Goal: Task Accomplishment & Management: Manage account settings

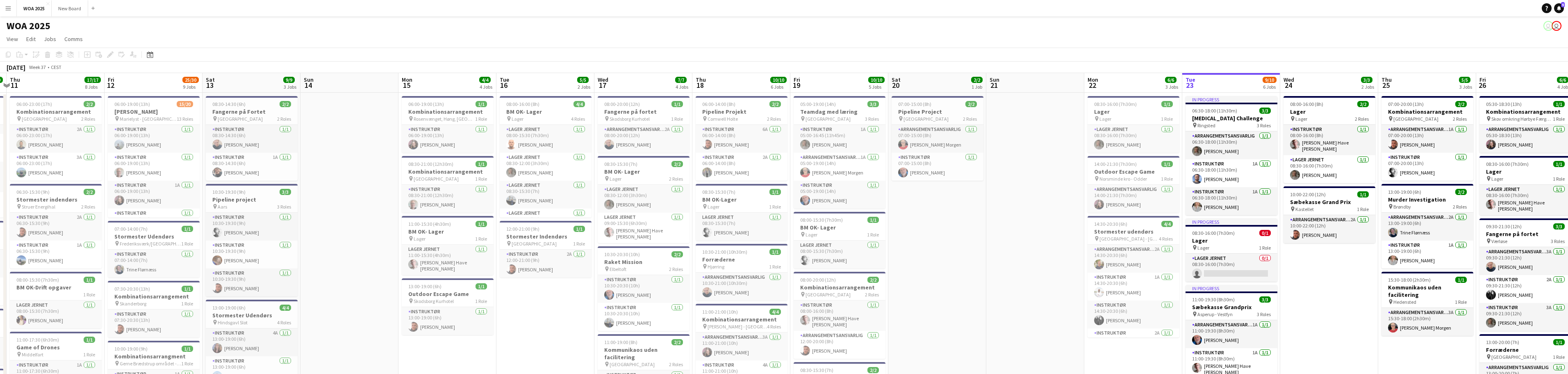
drag, startPoint x: 1410, startPoint y: 245, endPoint x: 966, endPoint y: 256, distance: 444.1
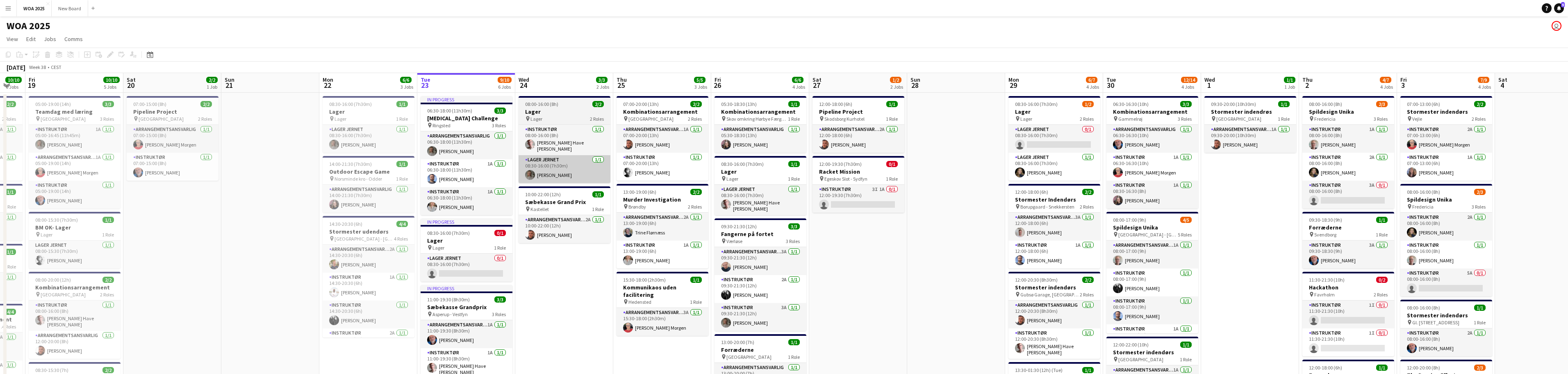
drag, startPoint x: 1004, startPoint y: 254, endPoint x: 575, endPoint y: 178, distance: 435.7
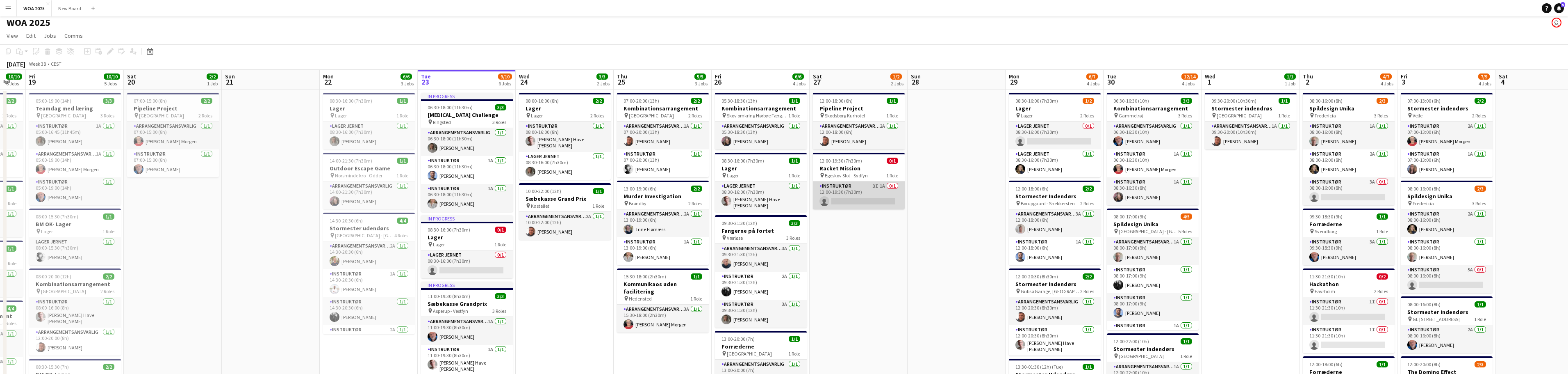
click at [859, 189] on app-card-role "Instruktør 3I 1A 0/1 12:00-19:30 (7h30m) single-neutral-actions" at bounding box center [858, 196] width 92 height 28
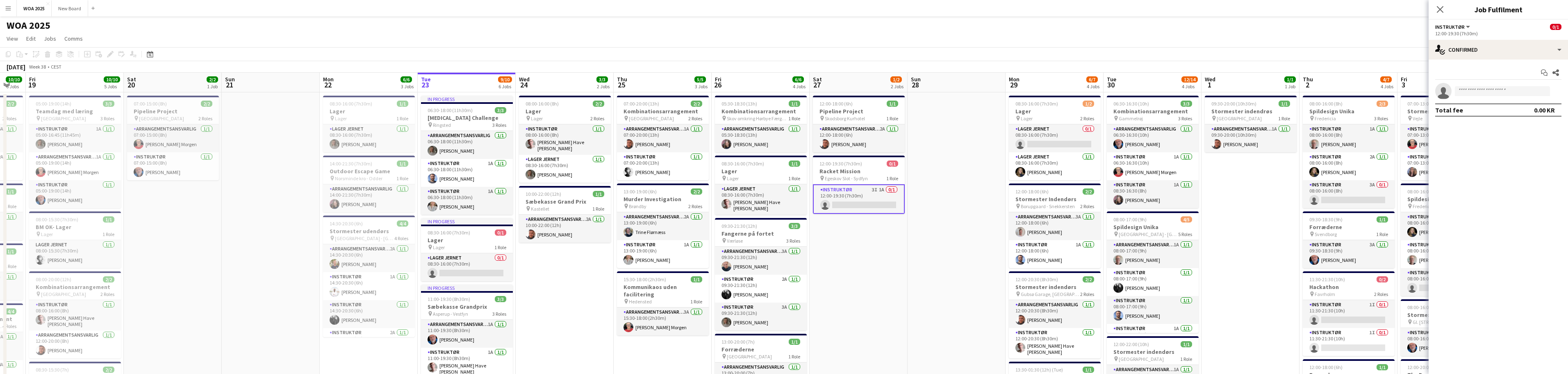
scroll to position [0, 0]
click at [681, 292] on h3 "Kommunikaos uden facilitering" at bounding box center [663, 291] width 92 height 15
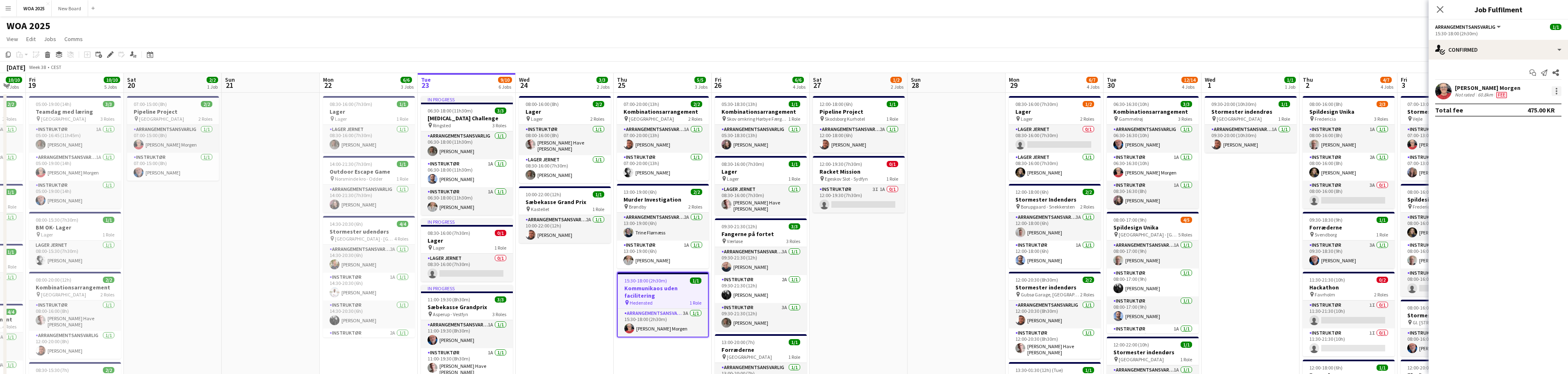
click at [1556, 93] on div at bounding box center [1556, 91] width 10 height 10
click at [1539, 47] on div at bounding box center [784, 187] width 1568 height 374
click at [1544, 49] on div "single-neutral-actions-check-2 Confirmed" at bounding box center [1498, 49] width 139 height 19
drag, startPoint x: 1536, startPoint y: 153, endPoint x: 1542, endPoint y: 174, distance: 21.8
click at [1542, 174] on div "single-neutral-actions-check-2 Confirmed single-neutral-actions-share-1 Invited…" at bounding box center [1525, 126] width 81 height 139
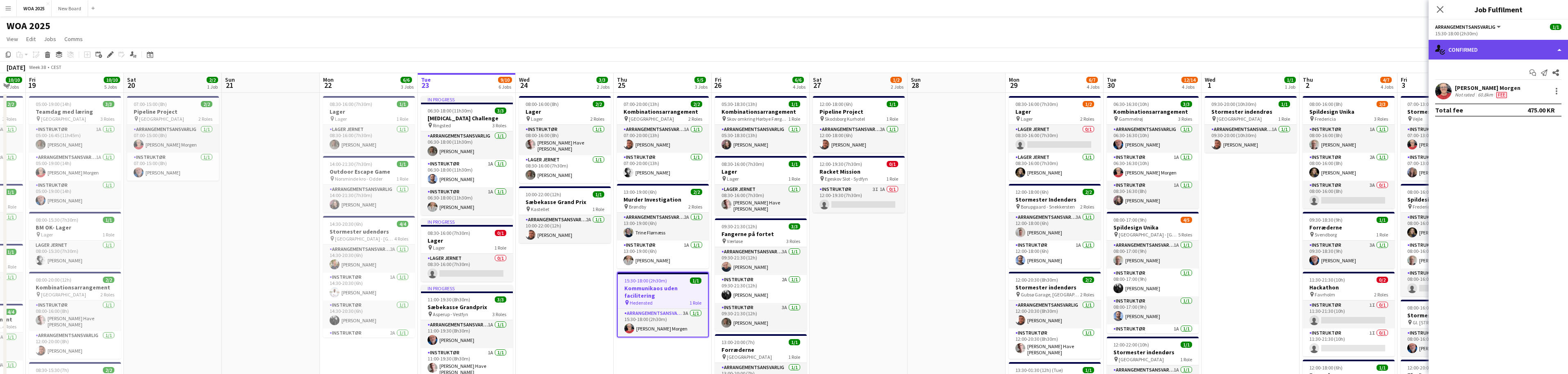
click at [1520, 55] on div "single-neutral-actions-check-2 Confirmed" at bounding box center [1498, 49] width 139 height 19
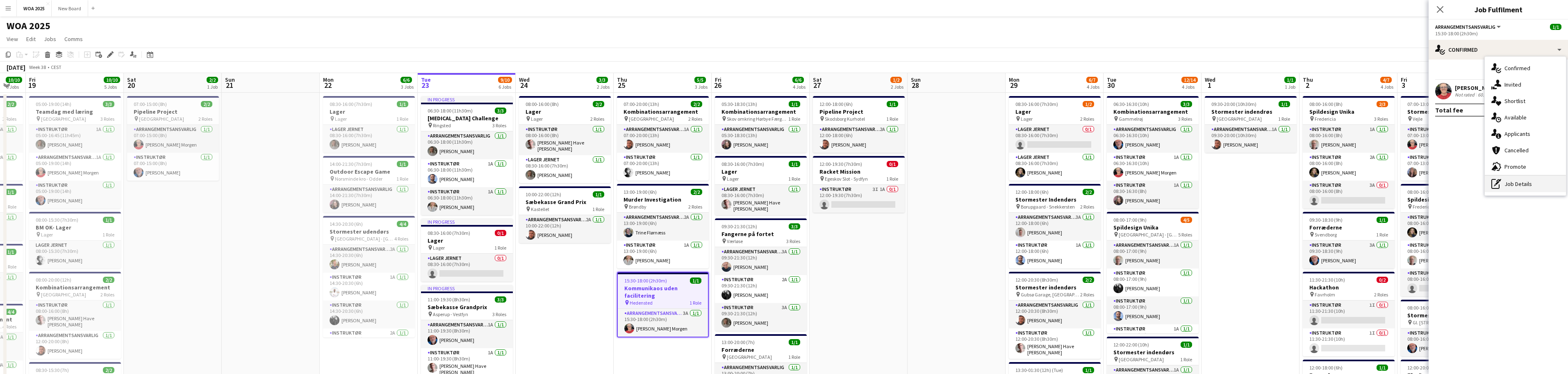
click at [1525, 186] on div "pen-write Job Details" at bounding box center [1525, 183] width 81 height 16
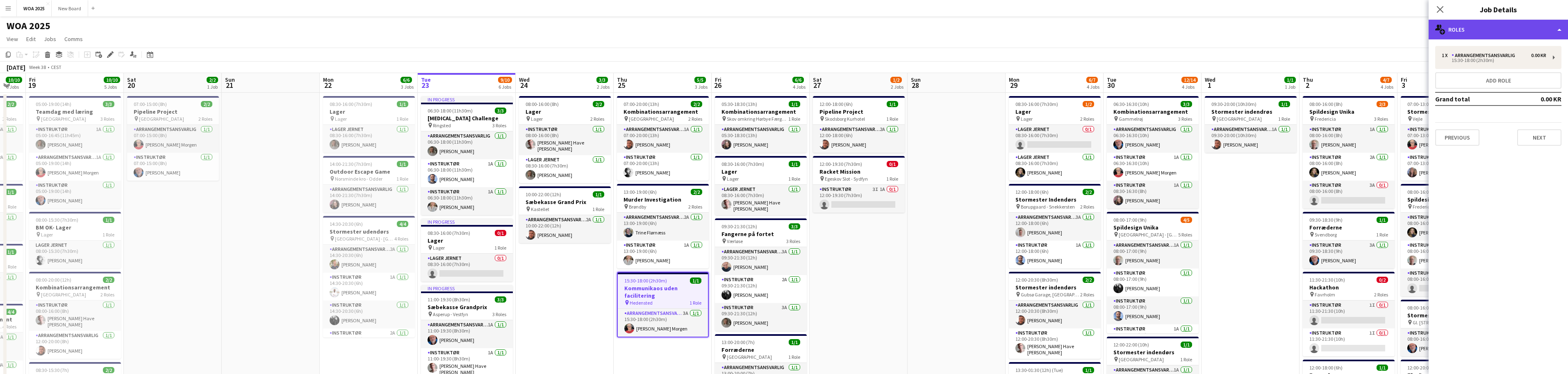
click at [1500, 28] on div "multiple-users-add Roles" at bounding box center [1498, 29] width 139 height 19
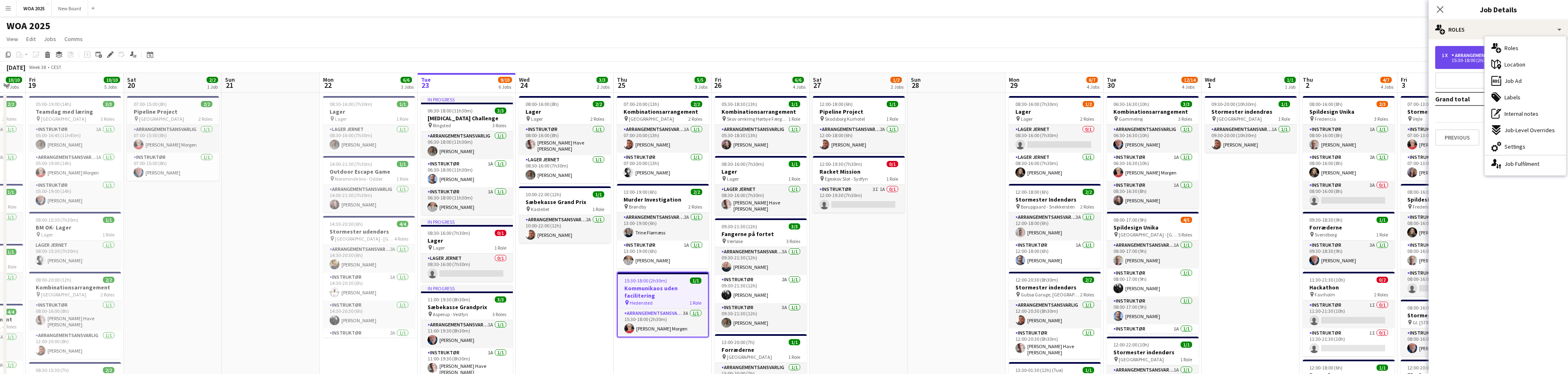
click at [1468, 59] on div "15:30-18:00 (2h30m)" at bounding box center [1494, 60] width 105 height 4
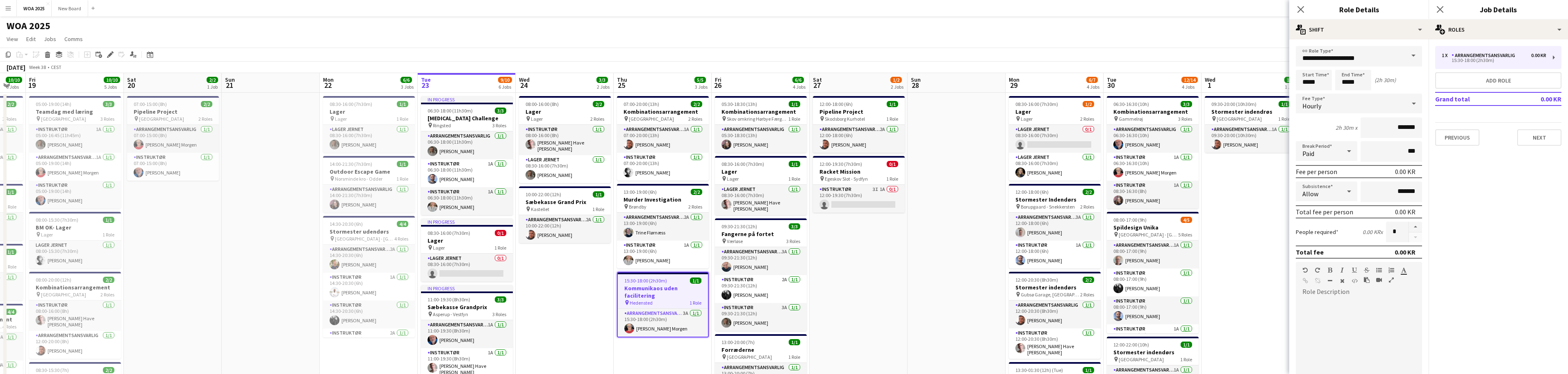
scroll to position [0, 268]
click at [632, 282] on span "15:30-18:00 (2h30m)" at bounding box center [645, 280] width 43 height 6
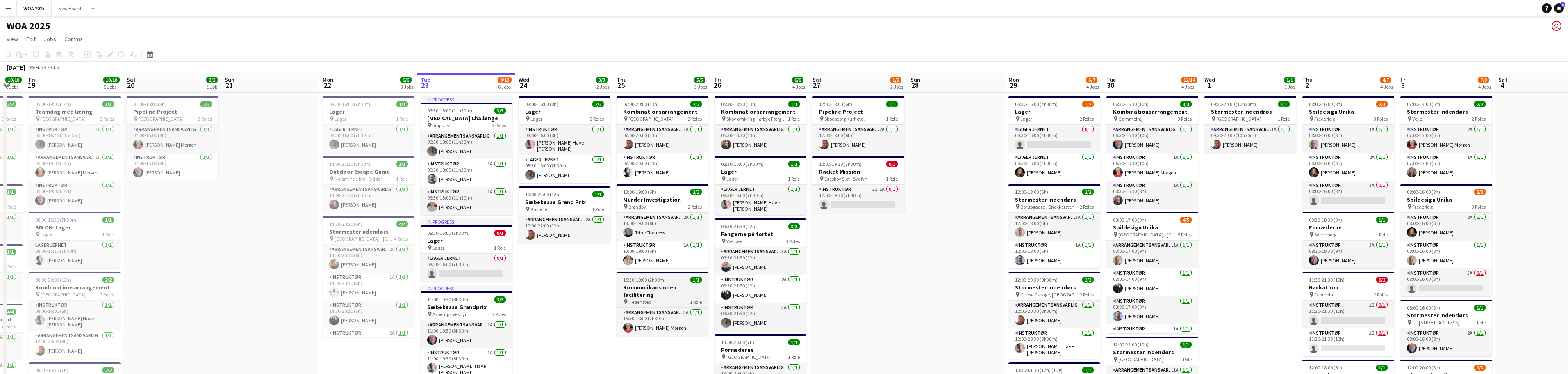
click at [623, 287] on h3 "Kommunikaos uden facilitering" at bounding box center [662, 291] width 92 height 15
click at [46, 54] on icon "Delete" at bounding box center [47, 54] width 7 height 7
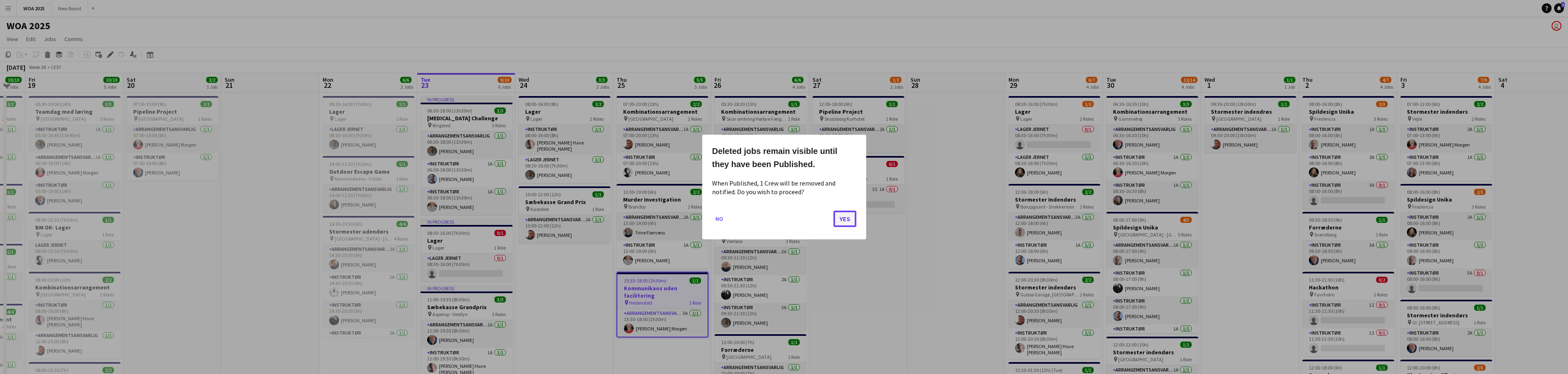
click at [842, 218] on button "Yes" at bounding box center [845, 218] width 23 height 16
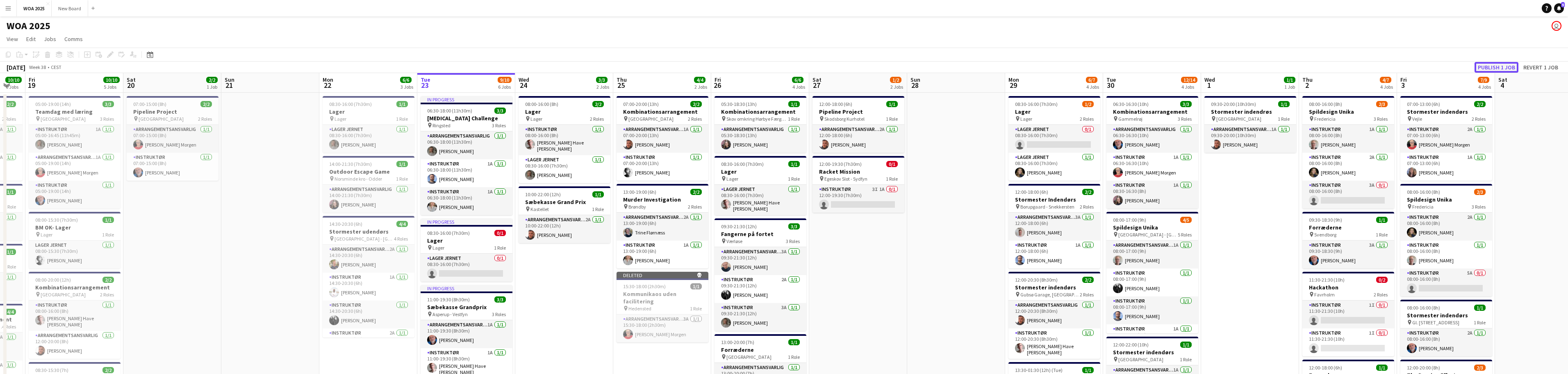
click at [1501, 66] on button "Publish 1 job" at bounding box center [1496, 68] width 44 height 11
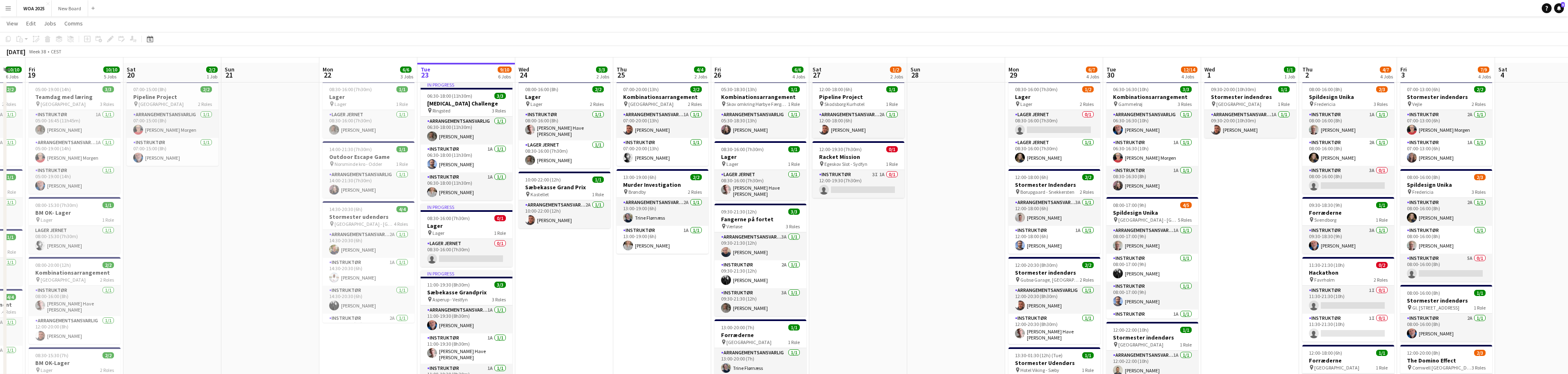
scroll to position [0, 0]
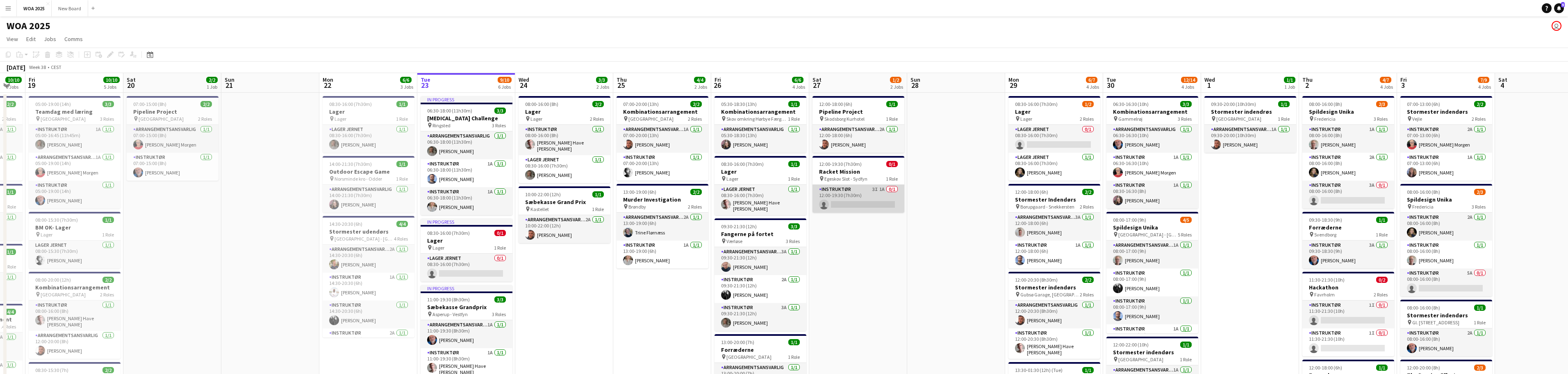
click at [859, 189] on app-card-role "Instruktør 3I 1A 0/1 12:00-19:30 (7h30m) single-neutral-actions" at bounding box center [858, 199] width 92 height 28
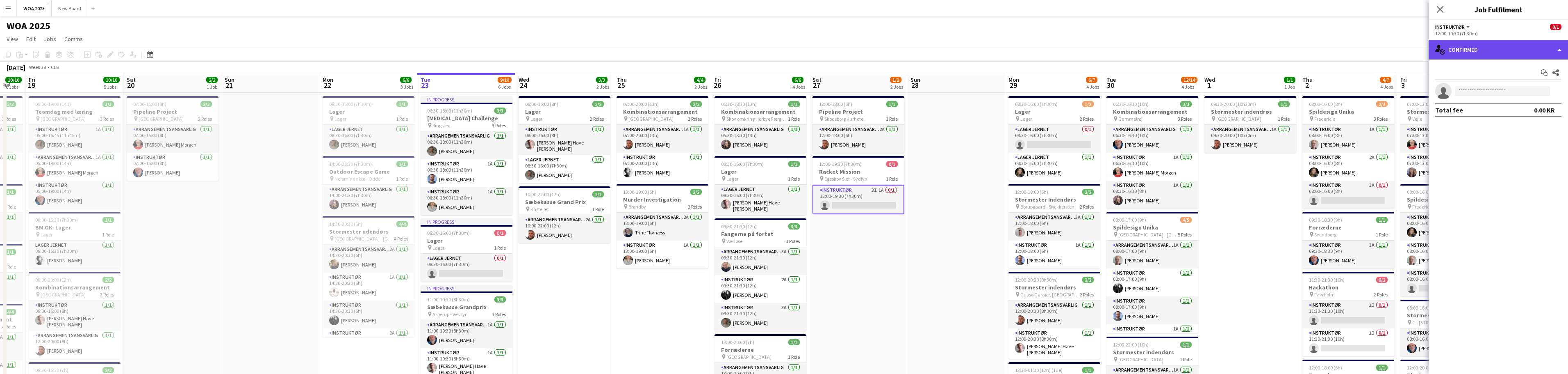
click at [1533, 46] on div "single-neutral-actions-check-2 Confirmed" at bounding box center [1498, 49] width 139 height 19
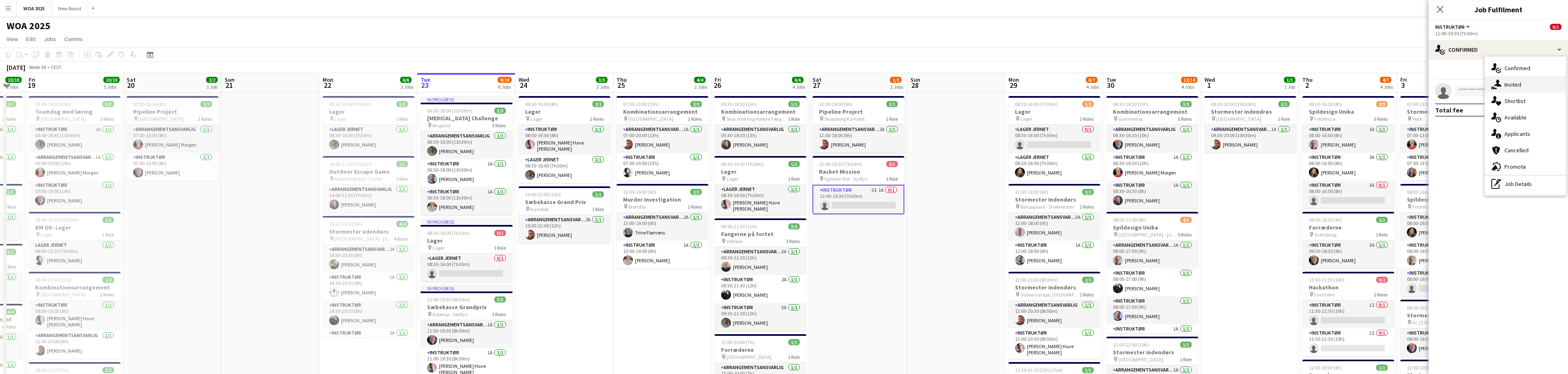
click at [1533, 85] on div "single-neutral-actions-share-1 Invited" at bounding box center [1525, 84] width 81 height 16
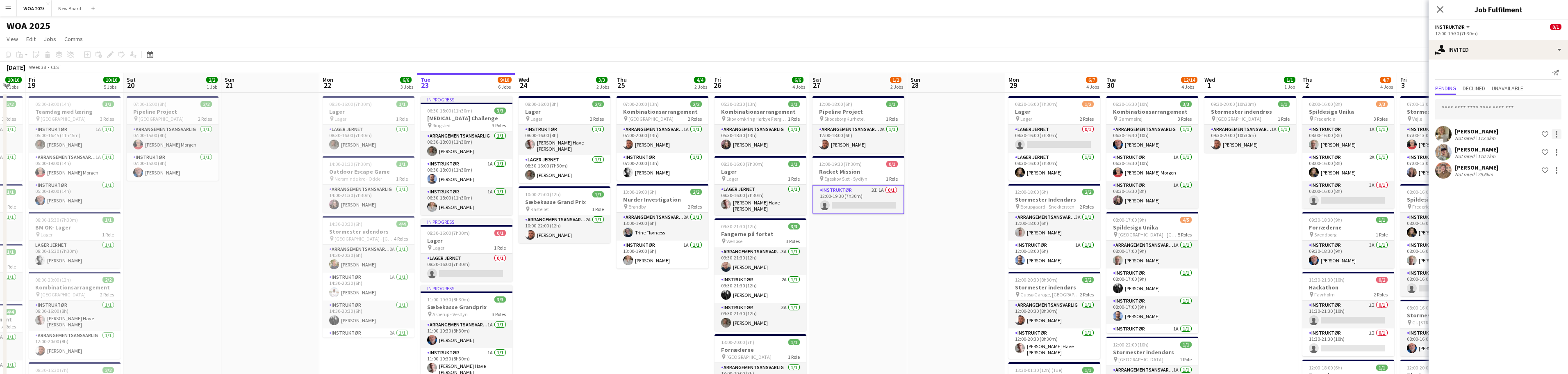
click at [1554, 136] on div at bounding box center [1556, 134] width 10 height 10
click at [1547, 206] on span "Cancel invitation" at bounding box center [1530, 208] width 48 height 7
click at [1554, 136] on div at bounding box center [1556, 134] width 10 height 10
click at [1535, 127] on div at bounding box center [784, 187] width 1568 height 374
click at [1559, 138] on div at bounding box center [1556, 134] width 10 height 10
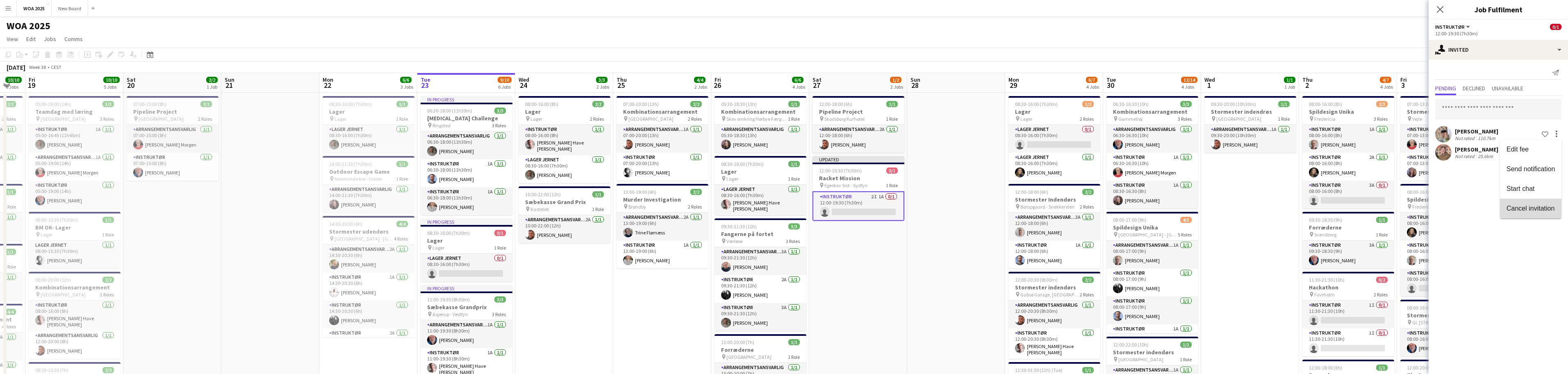
click at [1535, 206] on span "Cancel invitation" at bounding box center [1530, 208] width 48 height 7
click at [1437, 8] on icon "Close pop-in" at bounding box center [1440, 9] width 8 height 8
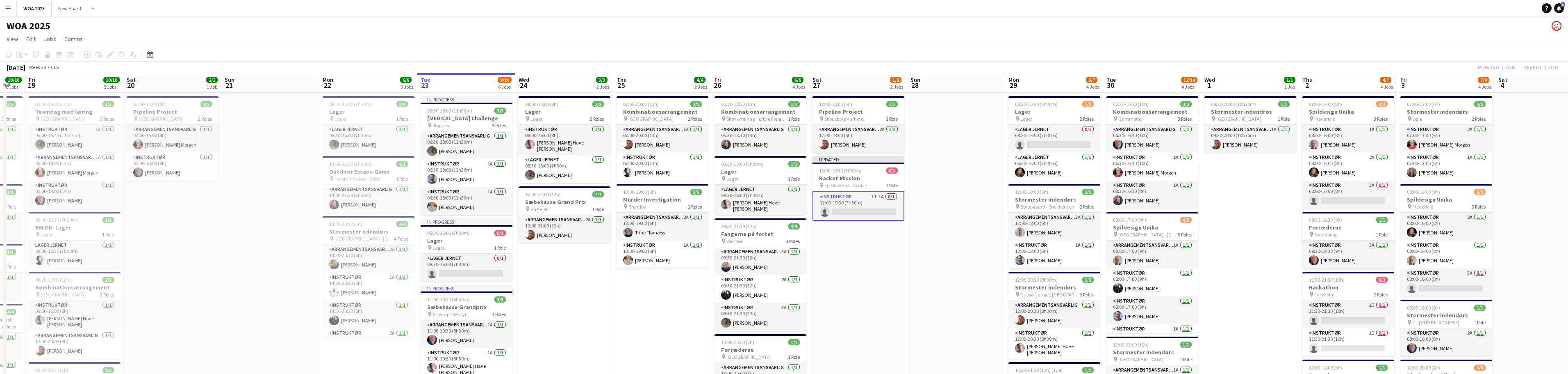
click at [1487, 66] on div "Publish 1 job Revert 1 job" at bounding box center [1518, 68] width 100 height 11
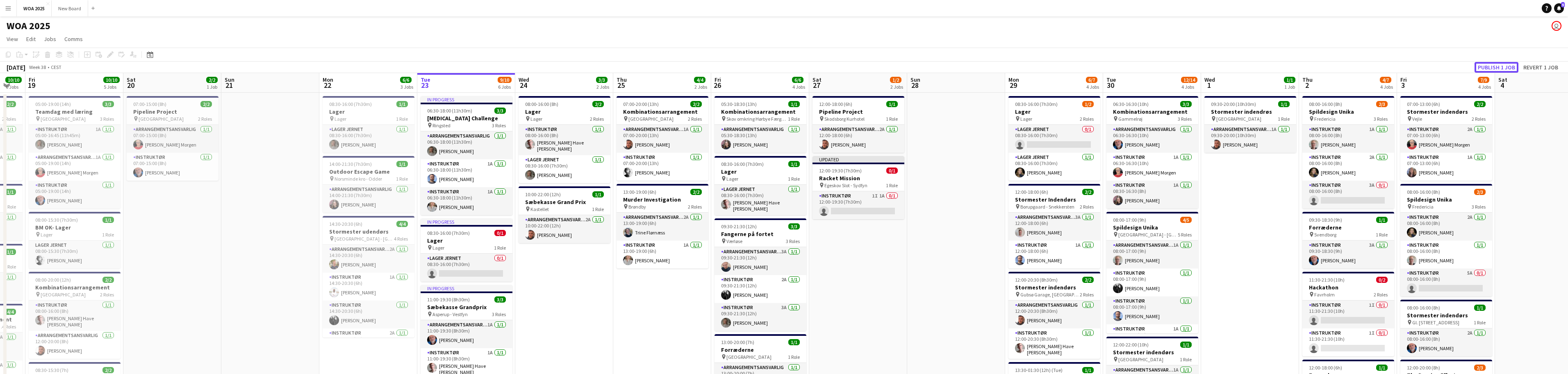
click at [1487, 66] on button "Publish 1 job" at bounding box center [1496, 68] width 44 height 11
click at [861, 131] on app-card-role "Arrangementsansvarlig 2A [DATE] 12:00-18:00 (6h) [PERSON_NAME]" at bounding box center [858, 139] width 92 height 28
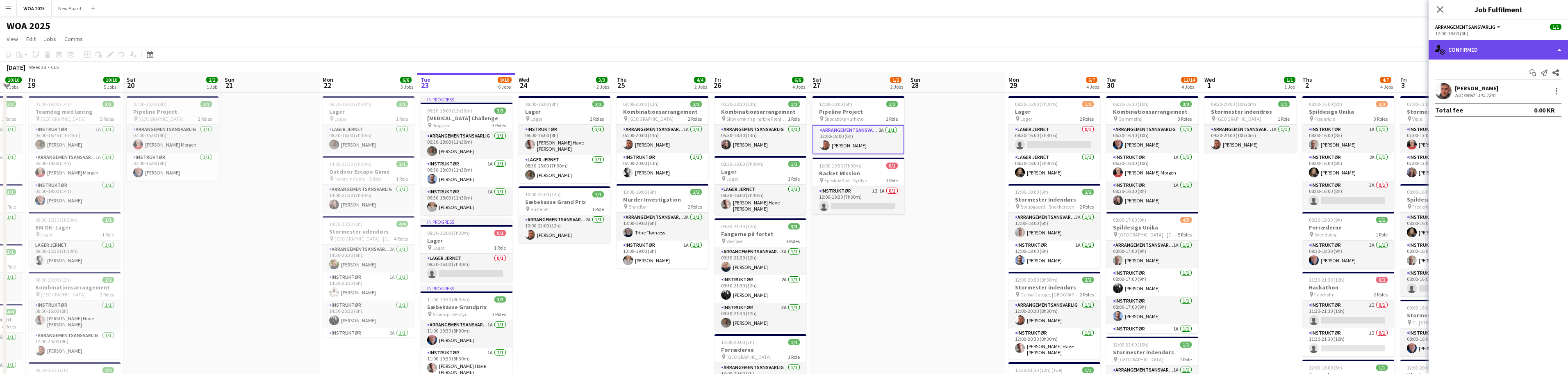
click at [1532, 50] on div "single-neutral-actions-check-2 Confirmed" at bounding box center [1498, 49] width 139 height 19
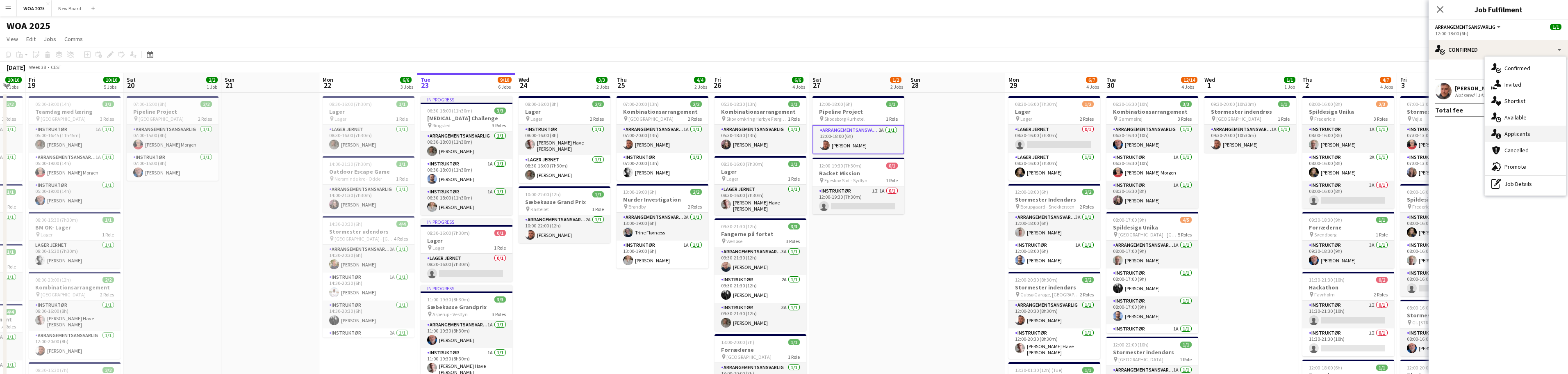
click at [1532, 132] on div "single-neutral-actions-information Applicants" at bounding box center [1525, 133] width 81 height 16
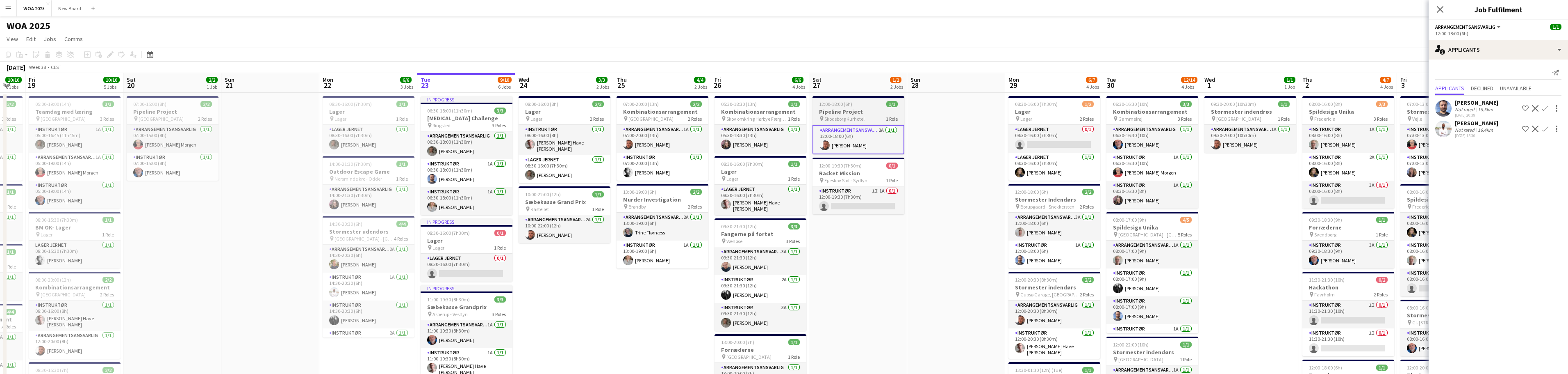
click at [852, 101] on div "12:00-18:00 (6h) 1/1" at bounding box center [858, 104] width 92 height 6
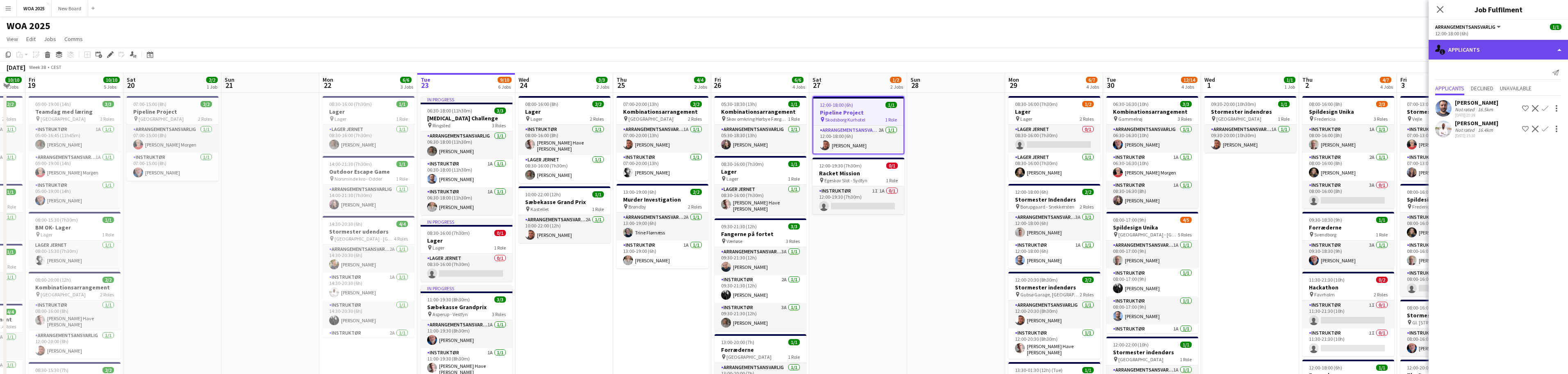
click at [1497, 48] on div "single-neutral-actions-information Applicants" at bounding box center [1498, 49] width 139 height 19
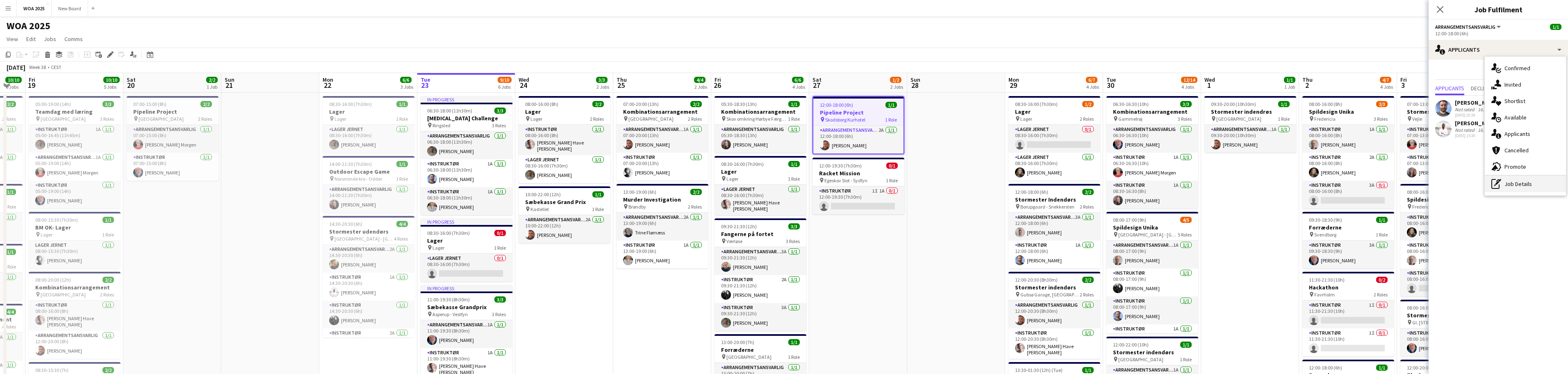
click at [1532, 189] on div "pen-write Job Details" at bounding box center [1525, 183] width 81 height 16
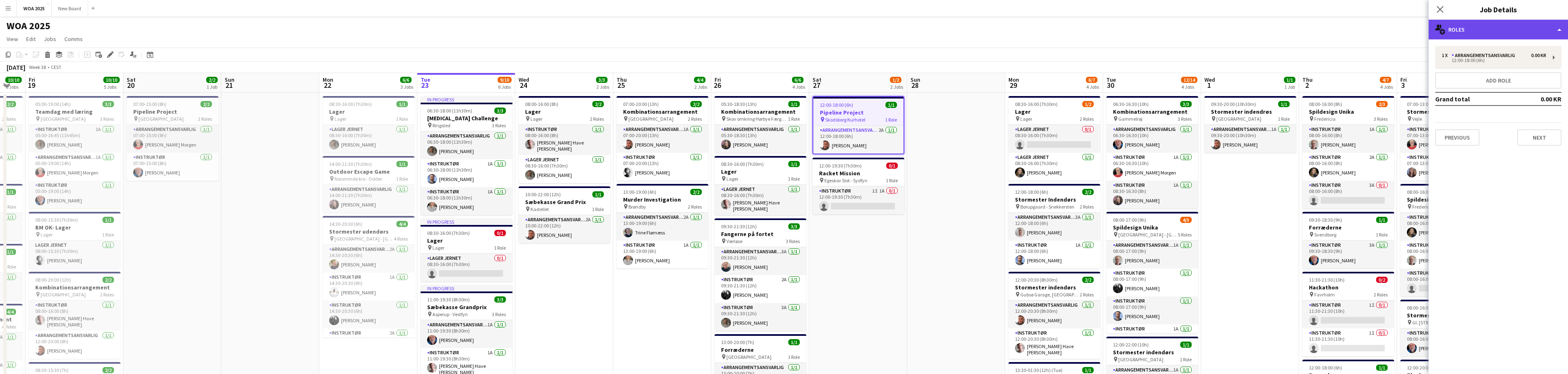
click at [1525, 26] on div "multiple-users-add Roles" at bounding box center [1498, 29] width 139 height 19
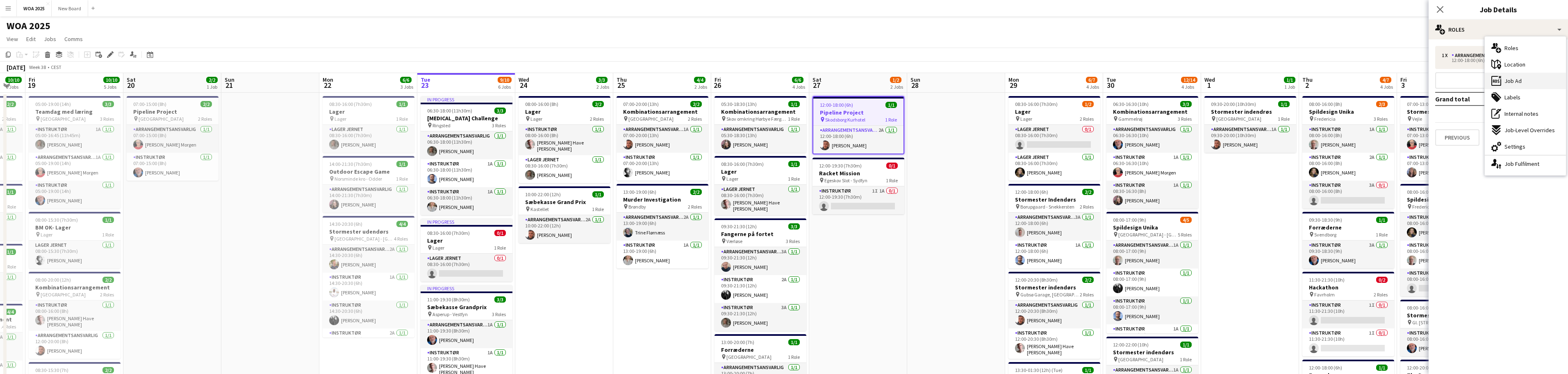
click at [1522, 81] on div "ads-window Job Ad" at bounding box center [1525, 80] width 81 height 16
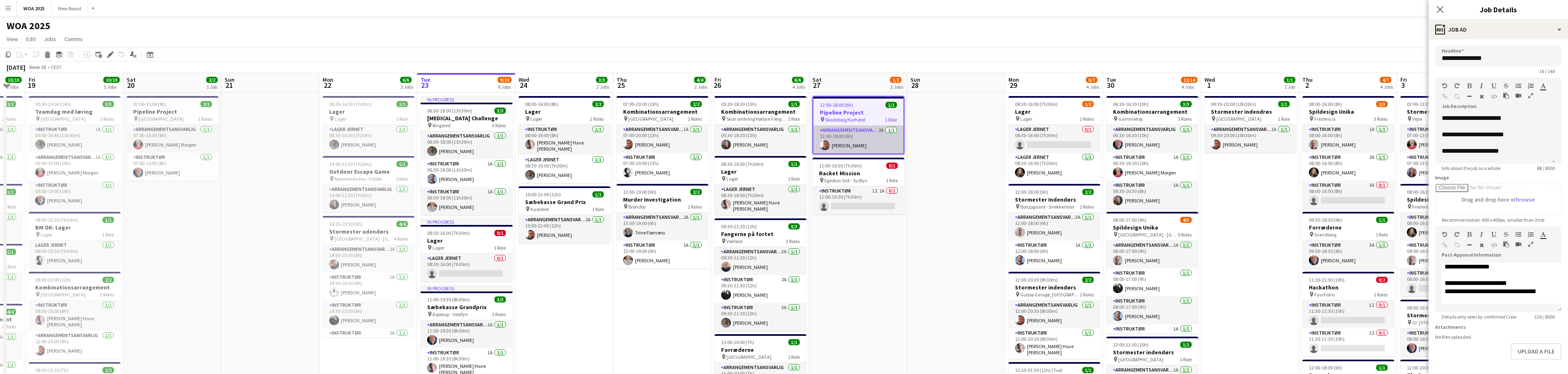
click at [861, 145] on app-card-role "Arrangementsansvarlig 2A [DATE] 12:00-18:00 (6h) [PERSON_NAME]" at bounding box center [858, 139] width 90 height 28
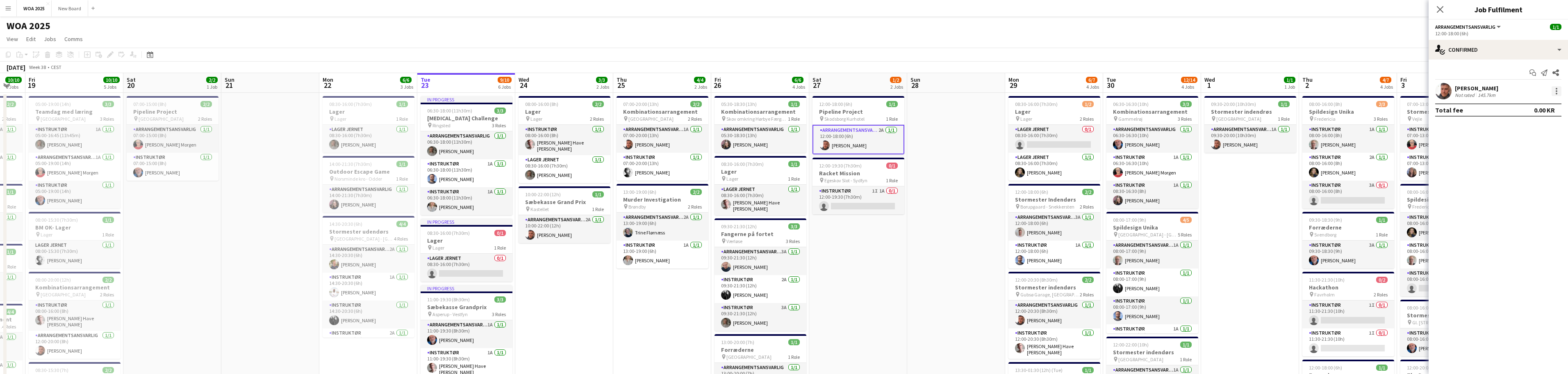
click at [1558, 93] on div at bounding box center [1556, 91] width 10 height 10
click at [1526, 184] on span "Remove" at bounding box center [1516, 185] width 24 height 7
click at [1500, 90] on input at bounding box center [1502, 91] width 95 height 10
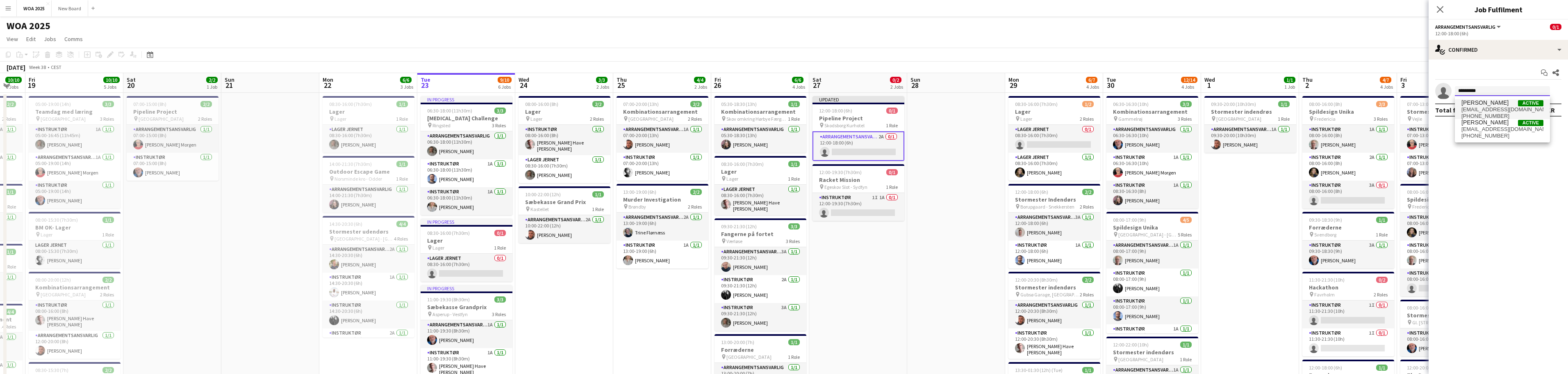
type input "*********"
click at [1489, 103] on span "[PERSON_NAME]" at bounding box center [1485, 102] width 47 height 7
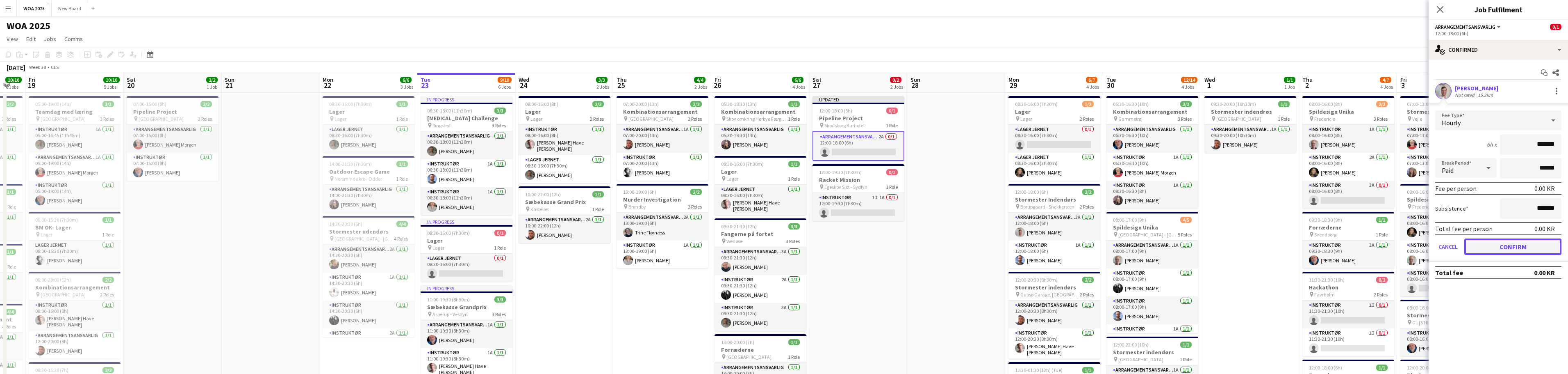
click at [1518, 249] on button "Confirm" at bounding box center [1513, 246] width 97 height 16
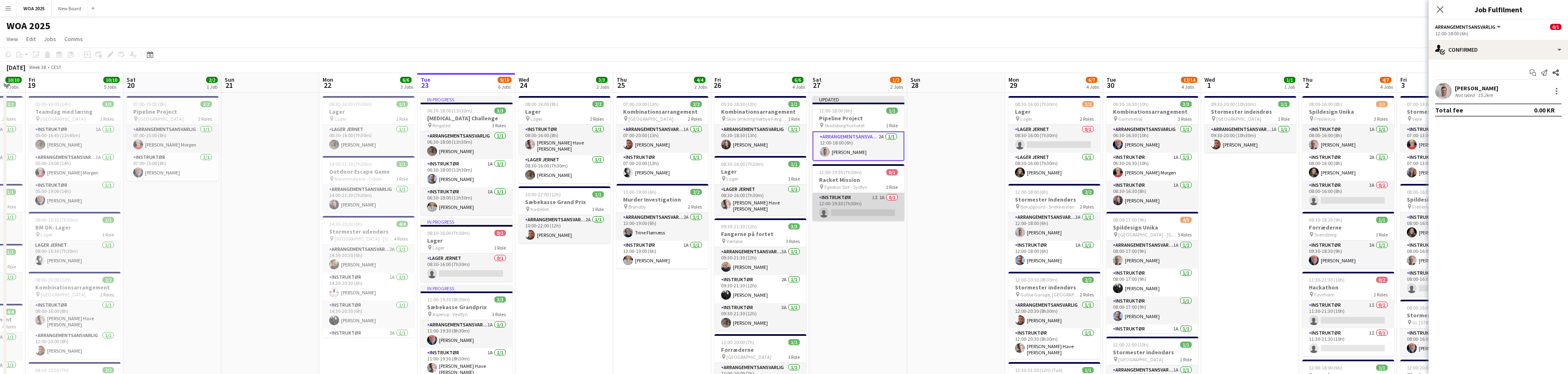
click at [862, 203] on app-card-role "Instruktør 1I 1A 0/1 12:00-19:30 (7h30m) single-neutral-actions" at bounding box center [858, 207] width 92 height 28
click at [1538, 93] on input at bounding box center [1502, 91] width 95 height 10
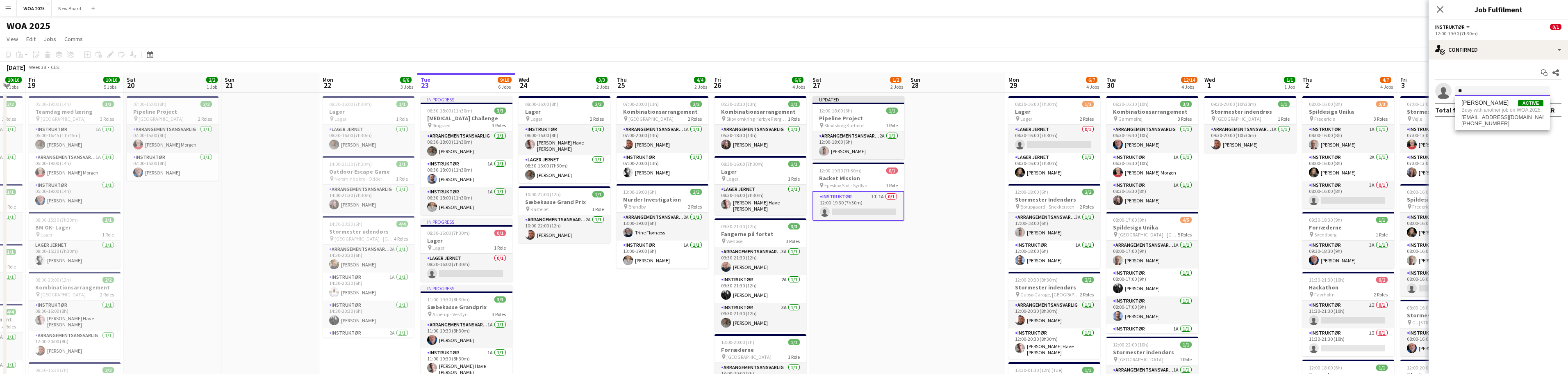
type input "*"
click at [1438, 9] on icon "Close pop-in" at bounding box center [1440, 9] width 8 height 8
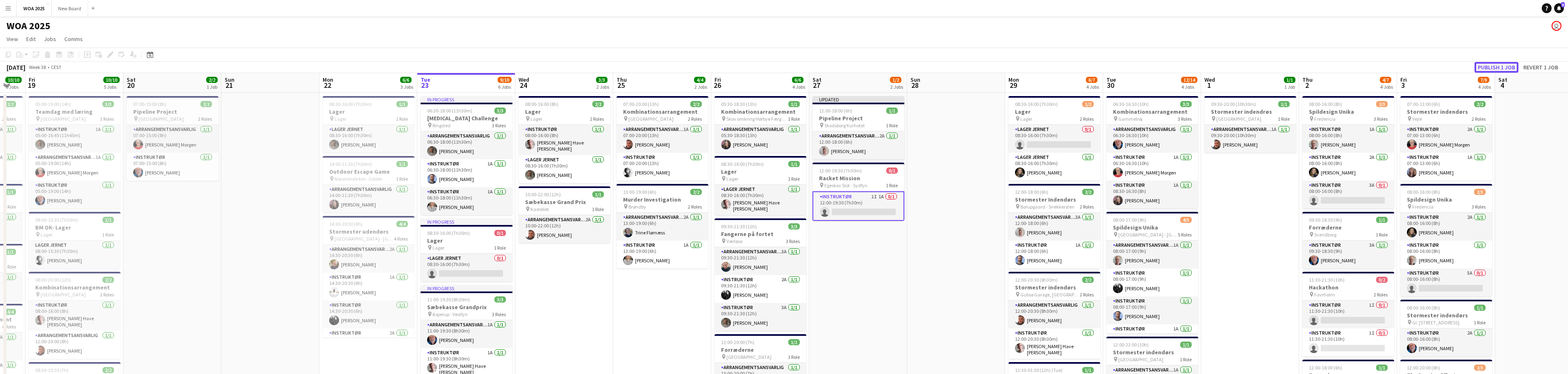
click at [1500, 65] on button "Publish 1 job" at bounding box center [1496, 68] width 44 height 11
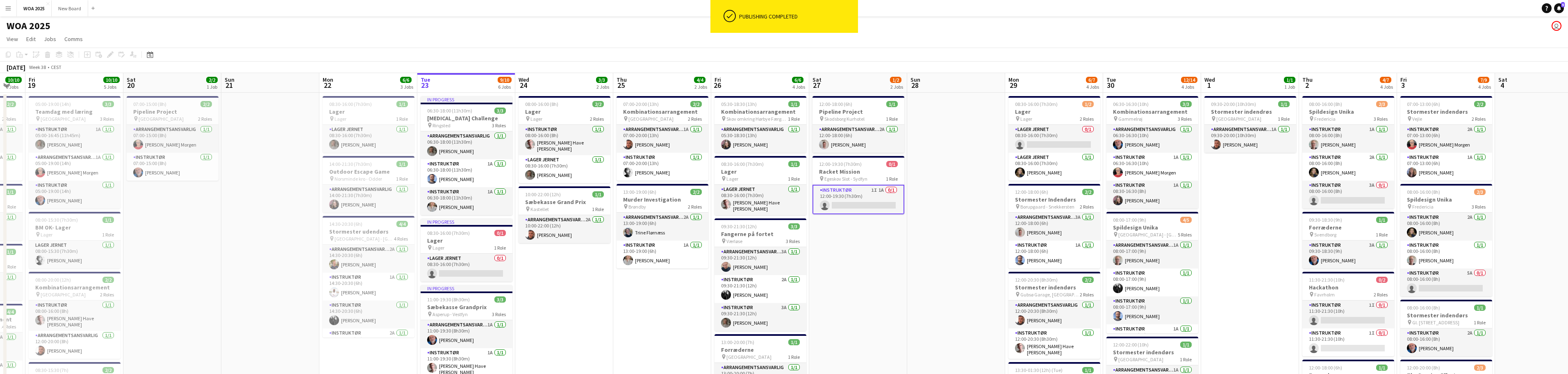
click at [877, 199] on app-card-role "Instruktør 1I 1A 0/1 12:00-19:30 (7h30m) single-neutral-actions" at bounding box center [858, 199] width 92 height 29
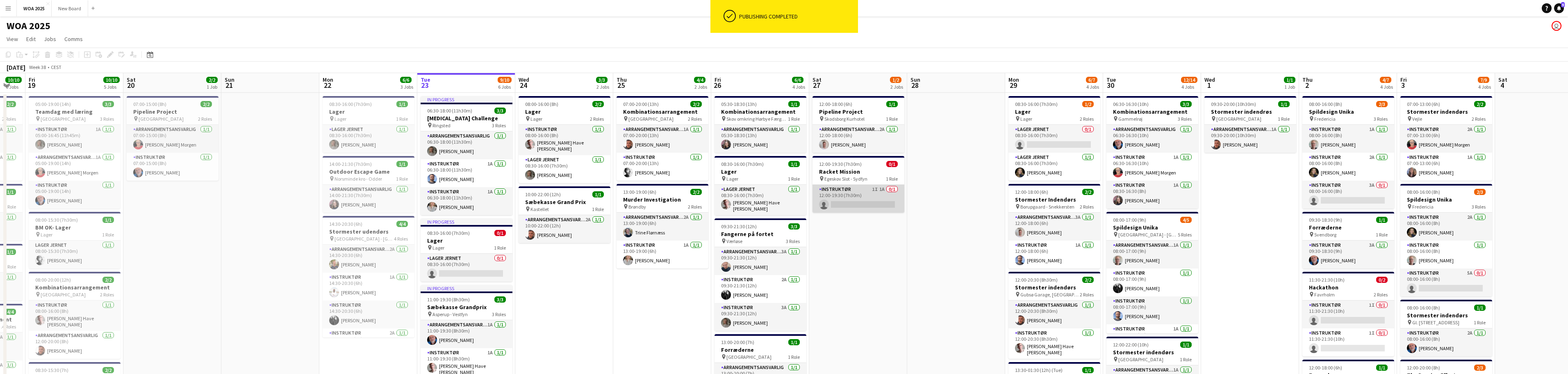
click at [867, 201] on app-card-role "Instruktør 1I 1A 0/1 12:00-19:30 (7h30m) single-neutral-actions" at bounding box center [858, 199] width 92 height 28
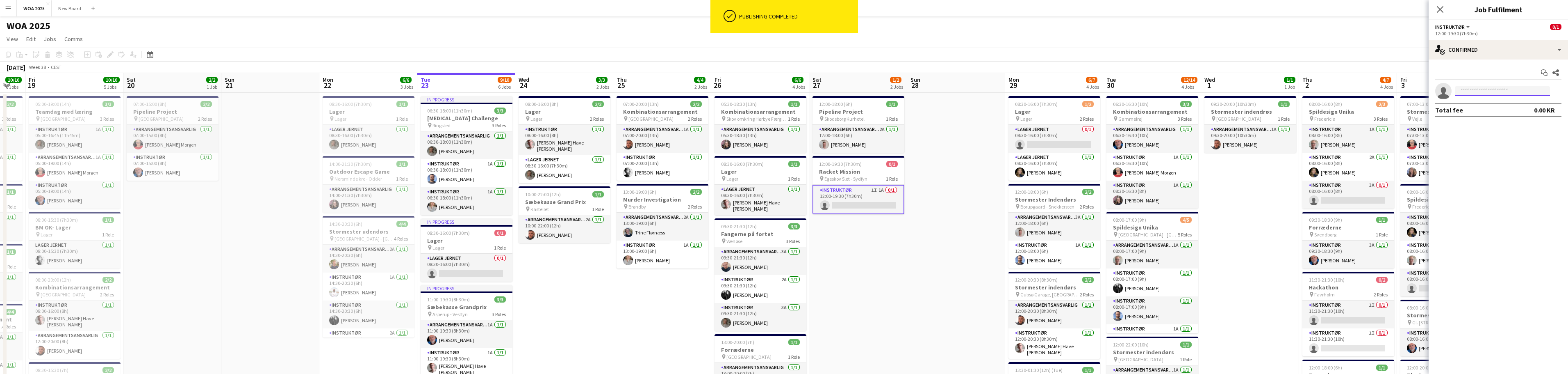
click at [1472, 88] on input at bounding box center [1502, 91] width 95 height 10
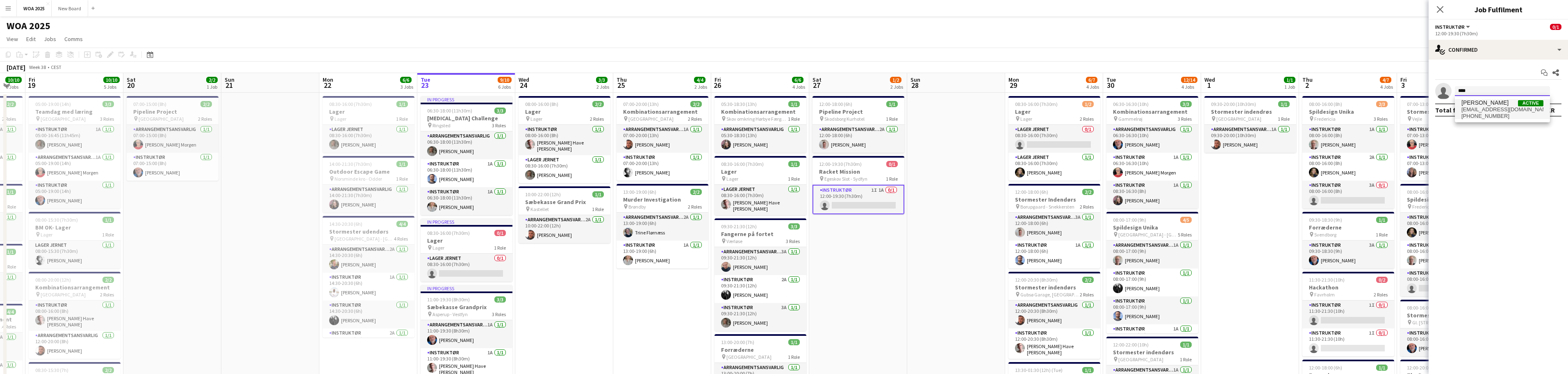
type input "****"
click at [1487, 113] on span "[PHONE_NUMBER]" at bounding box center [1502, 116] width 82 height 7
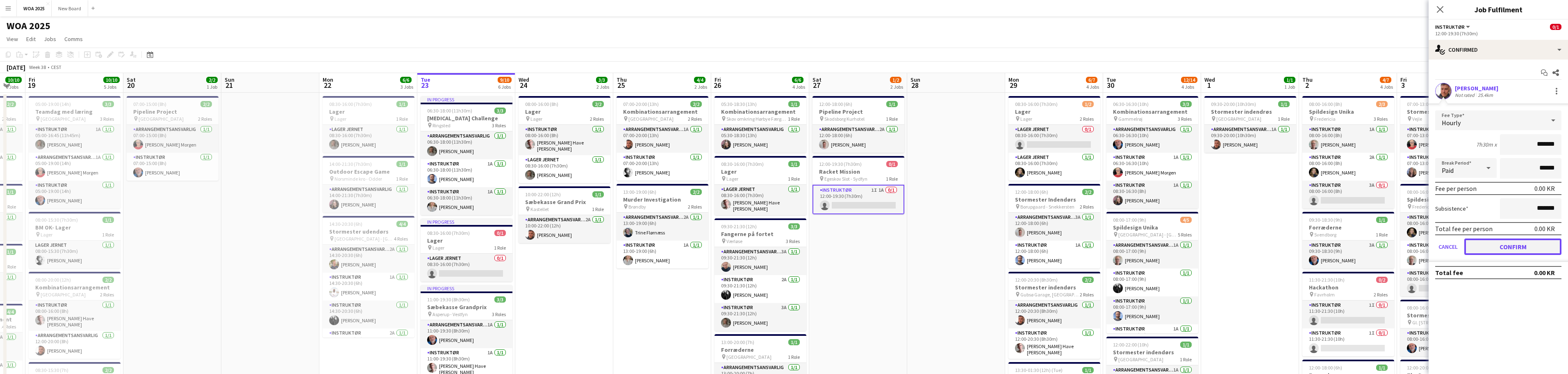
click at [1516, 247] on button "Confirm" at bounding box center [1513, 246] width 97 height 16
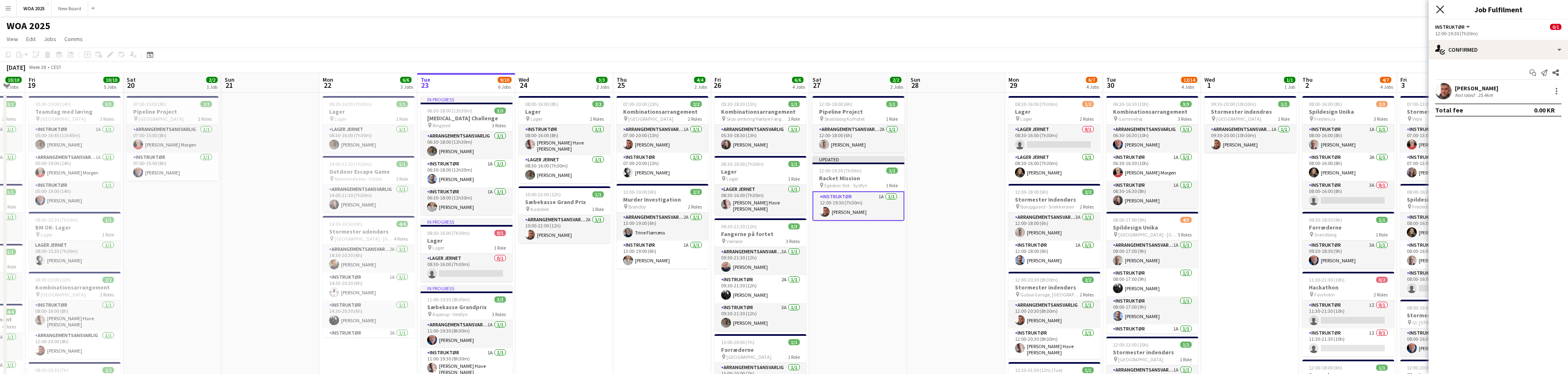
click at [1441, 10] on icon at bounding box center [1440, 9] width 8 height 8
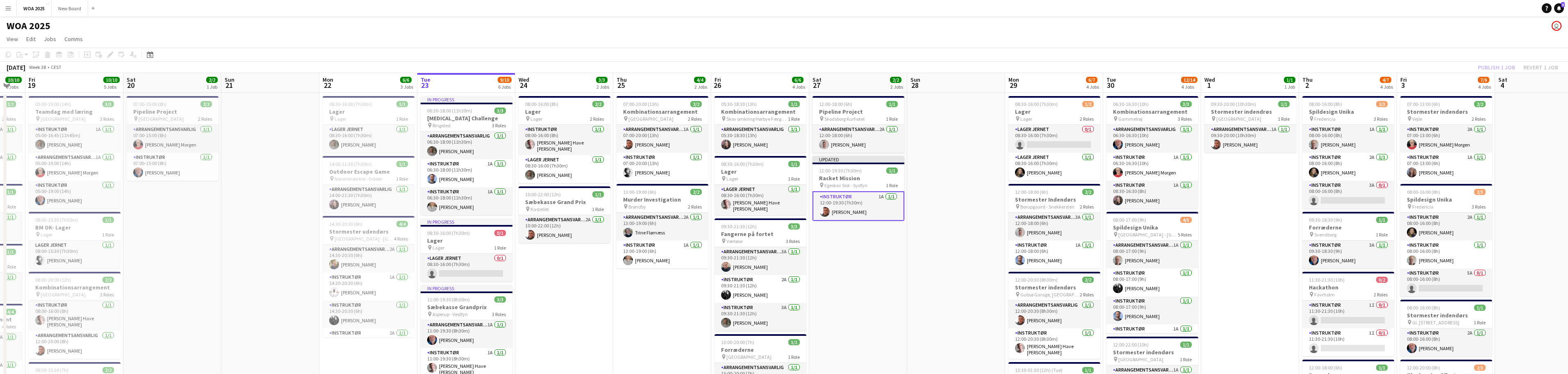
click at [1496, 66] on div "Publish 1 job Revert 1 job" at bounding box center [1518, 68] width 100 height 11
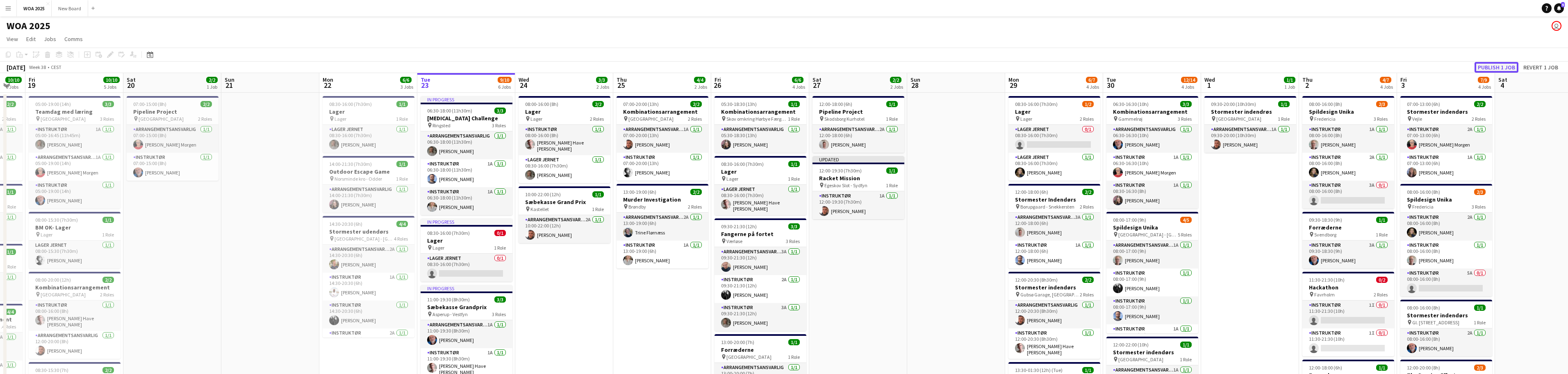
click at [1496, 66] on button "Publish 1 job" at bounding box center [1496, 68] width 44 height 11
